Goal: Task Accomplishment & Management: Use online tool/utility

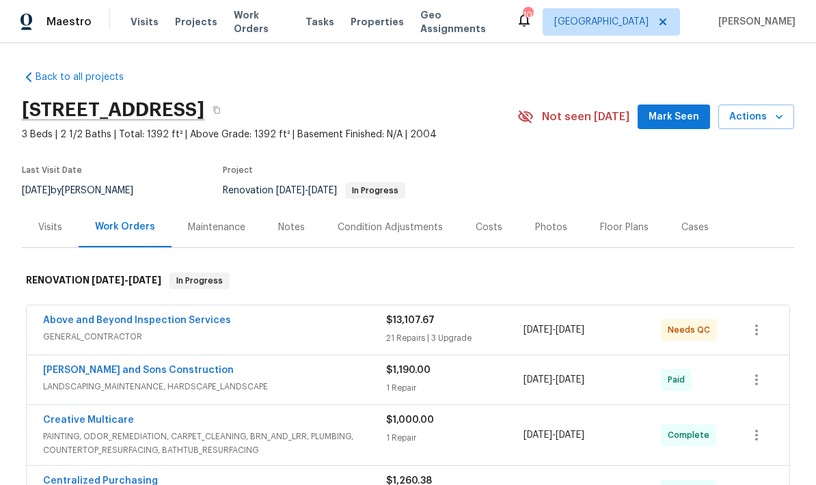
click at [186, 323] on link "Above and Beyond Inspection Services" at bounding box center [137, 321] width 188 height 10
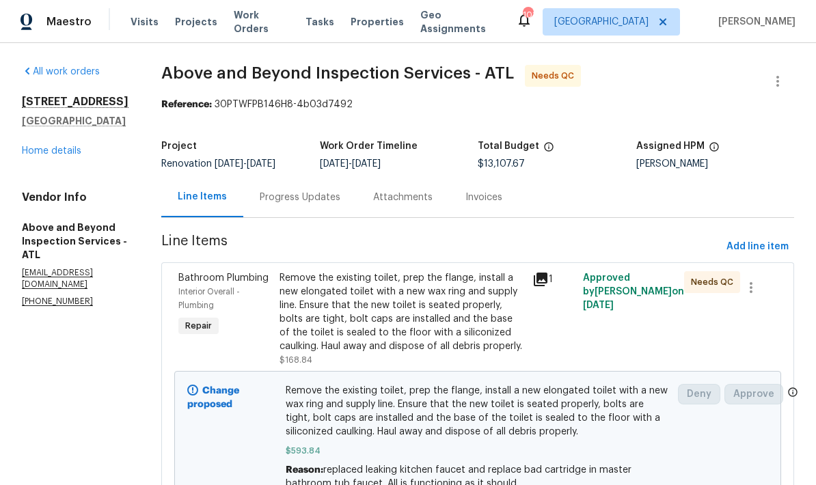
click at [71, 153] on link "Home details" at bounding box center [51, 151] width 59 height 10
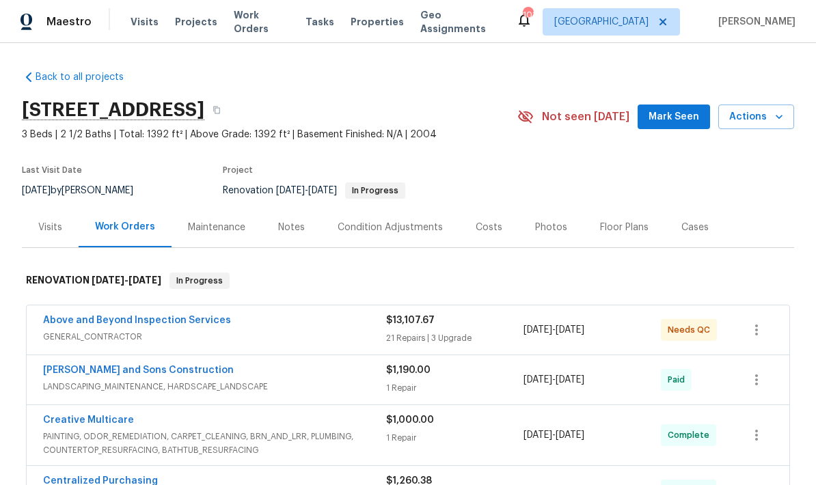
click at [487, 226] on div "Costs" at bounding box center [489, 228] width 27 height 14
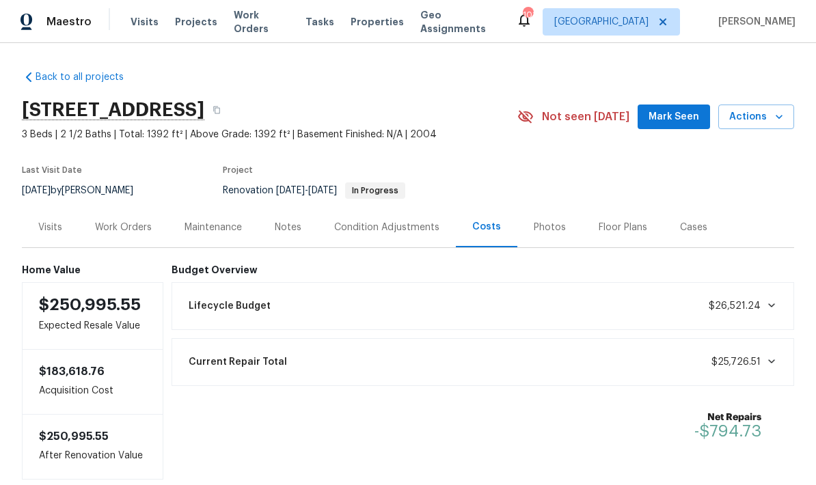
click at [550, 229] on div "Photos" at bounding box center [550, 228] width 32 height 14
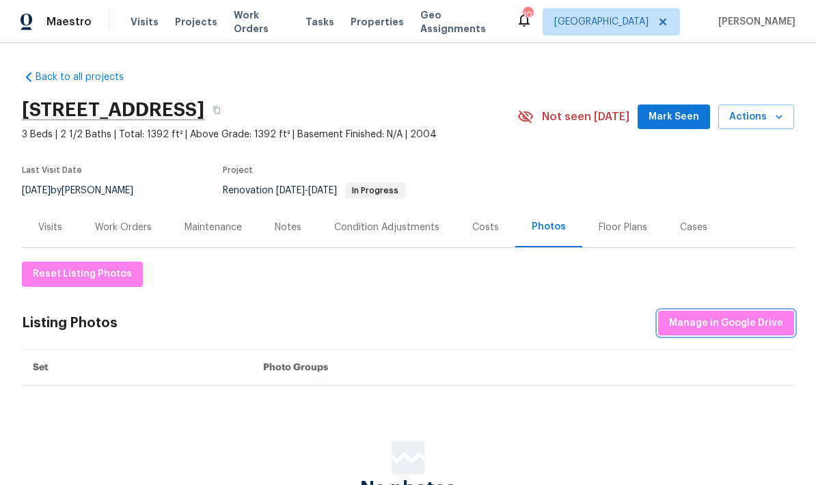
click at [738, 319] on span "Manage in Google Drive" at bounding box center [726, 323] width 114 height 17
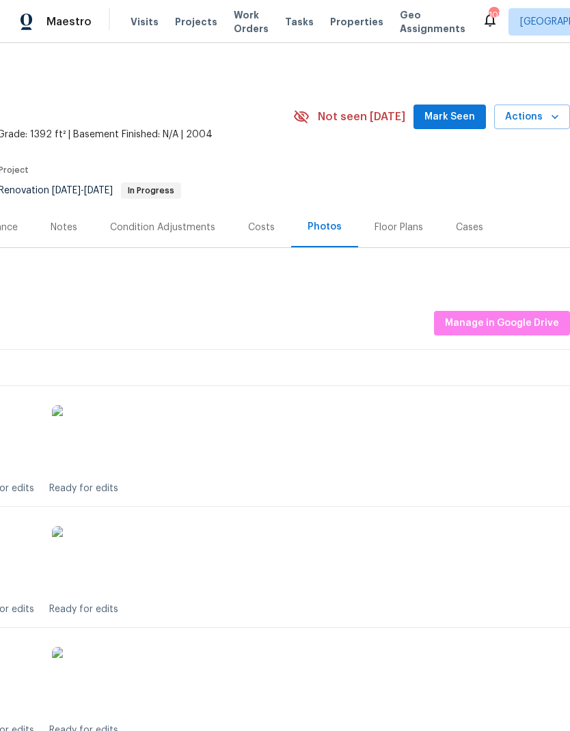
scroll to position [0, 202]
click at [518, 326] on span "Manage in Google Drive" at bounding box center [502, 323] width 114 height 17
